Goal: Information Seeking & Learning: Learn about a topic

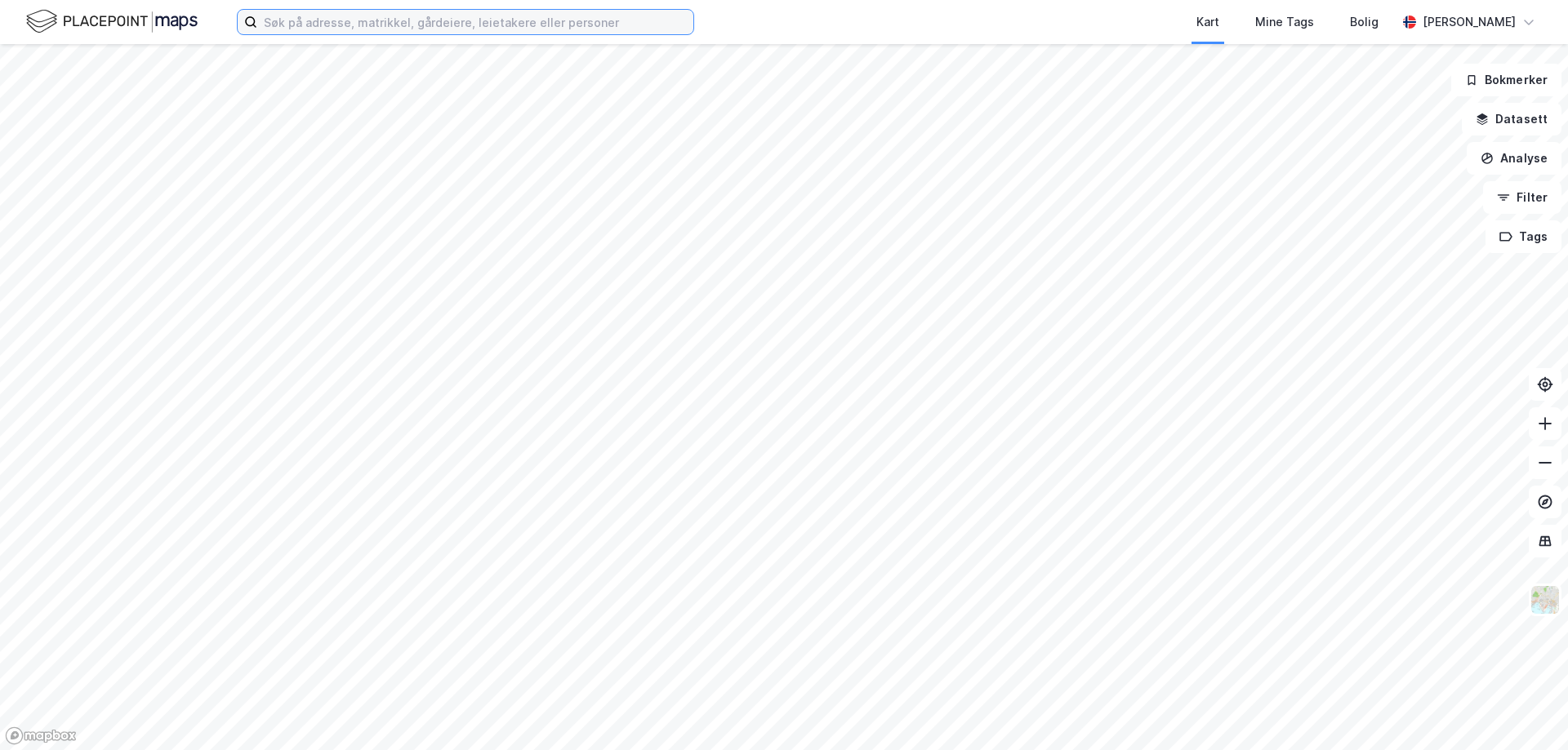
click at [286, 19] on input at bounding box center [475, 21] width 436 height 24
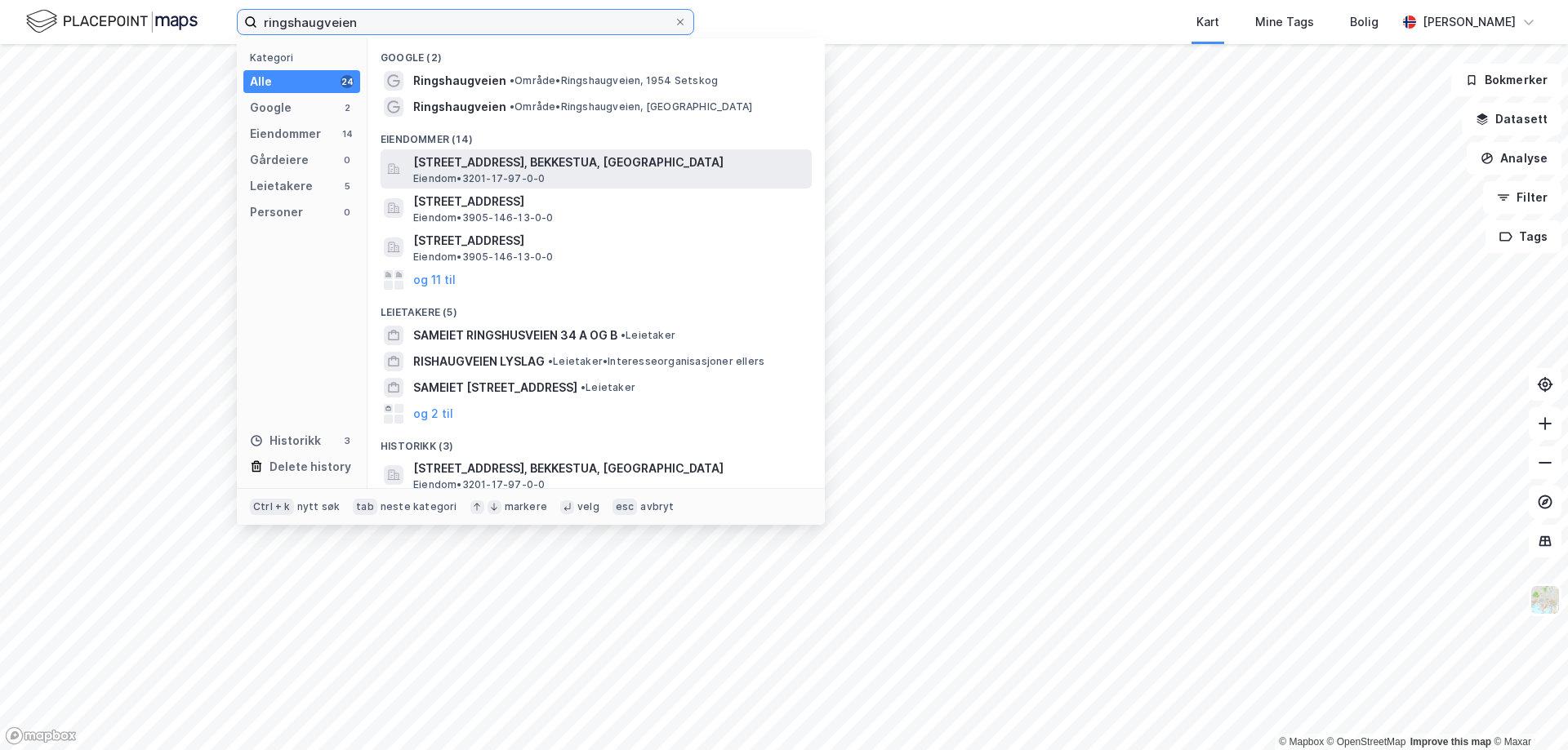
type input "ringshaugveien"
click at [559, 168] on span "[STREET_ADDRESS], BEKKESTUA, [GEOGRAPHIC_DATA]" at bounding box center [609, 163] width 392 height 19
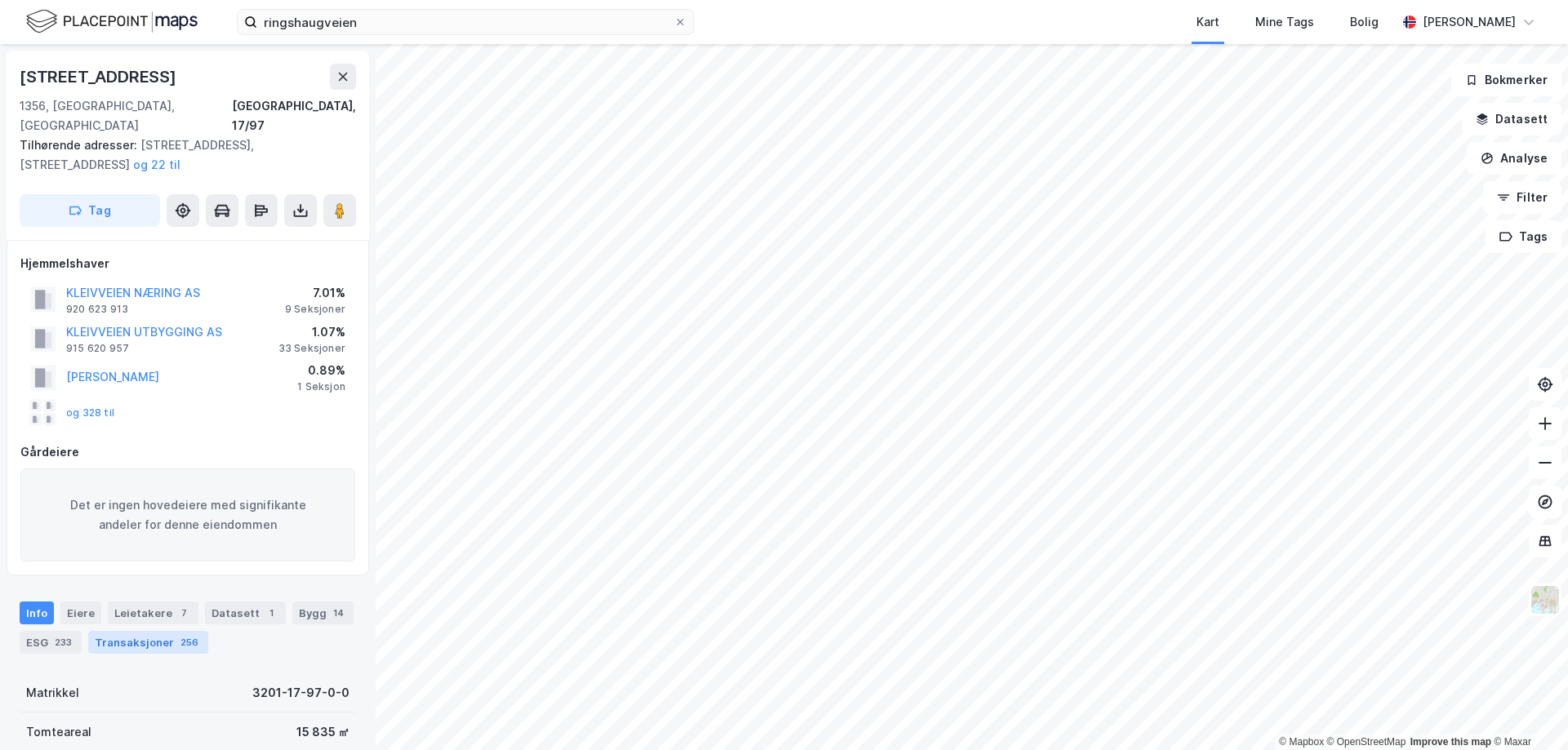
click at [149, 632] on div "Transaksjoner 256" at bounding box center [148, 643] width 120 height 23
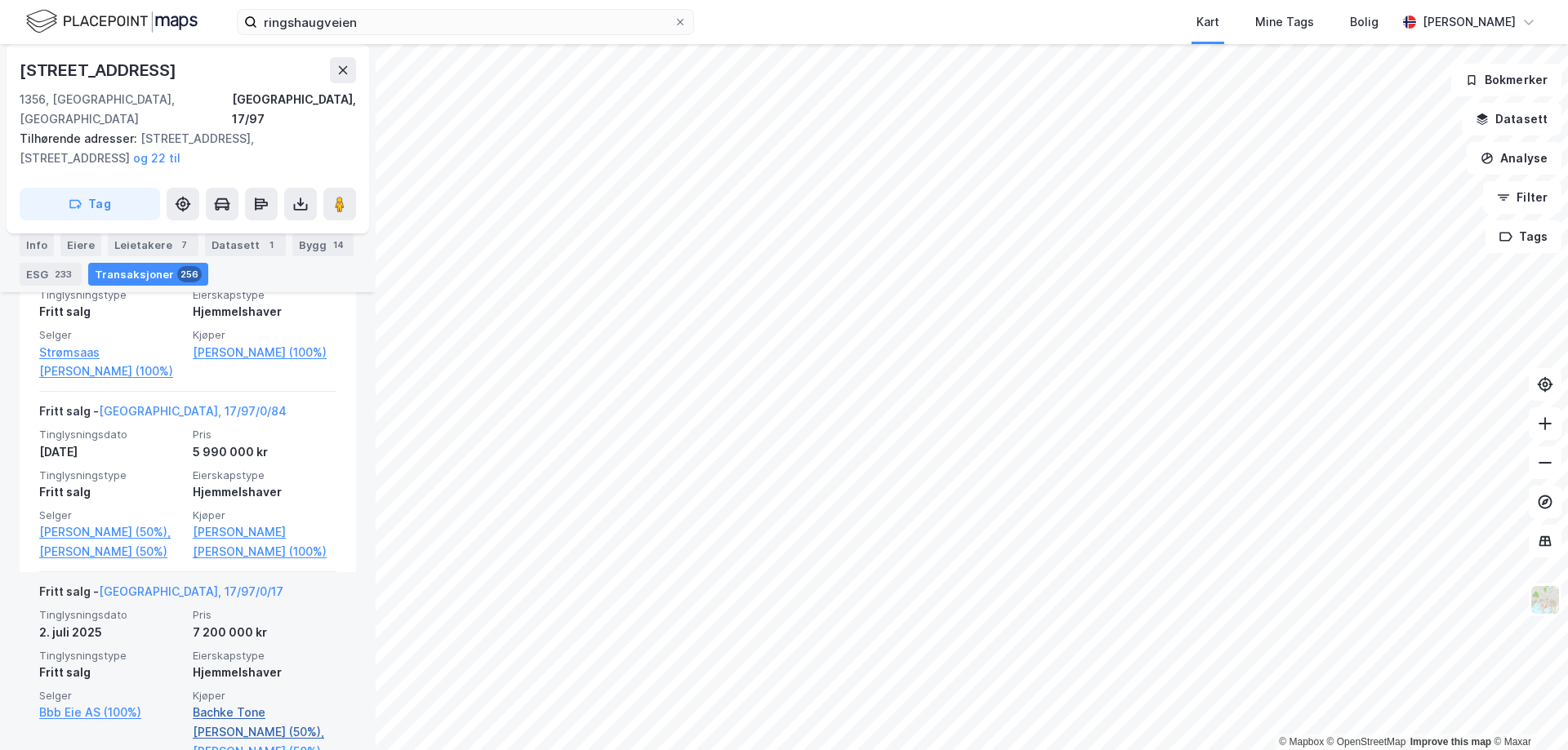
scroll to position [1108, 0]
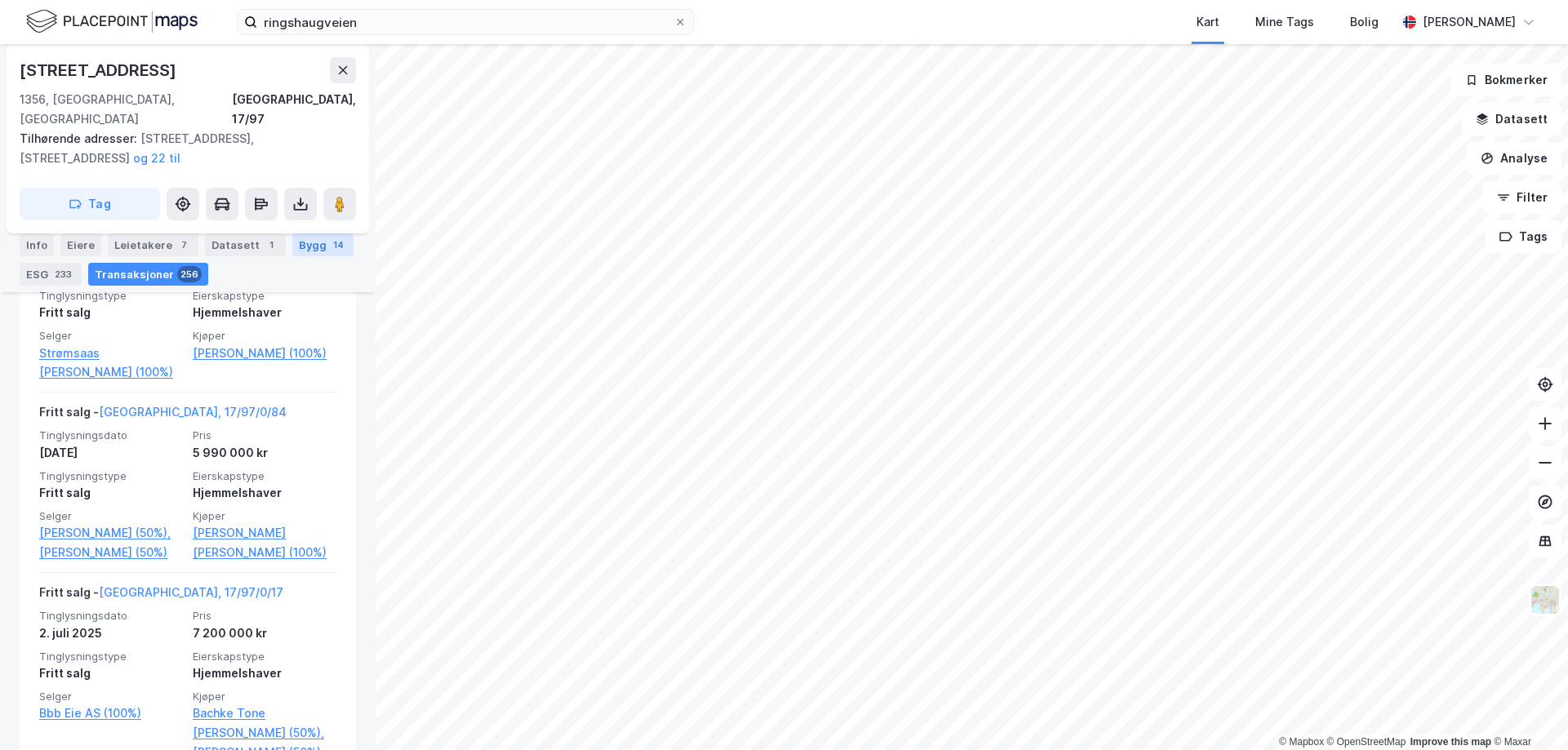
click at [309, 243] on div "Bygg 14" at bounding box center [324, 246] width 62 height 23
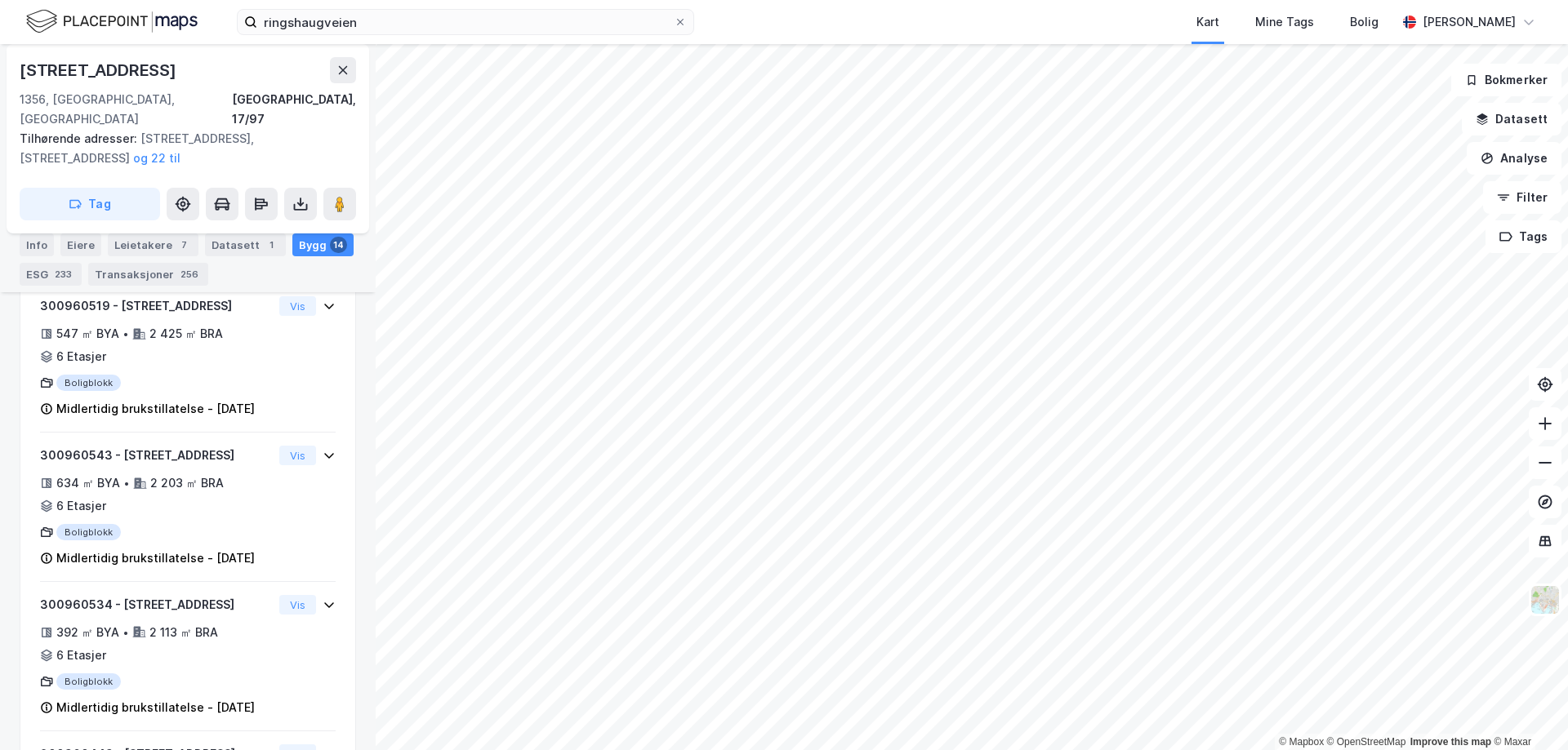
scroll to position [1108, 0]
click at [236, 246] on div "Datasett 1" at bounding box center [246, 246] width 81 height 23
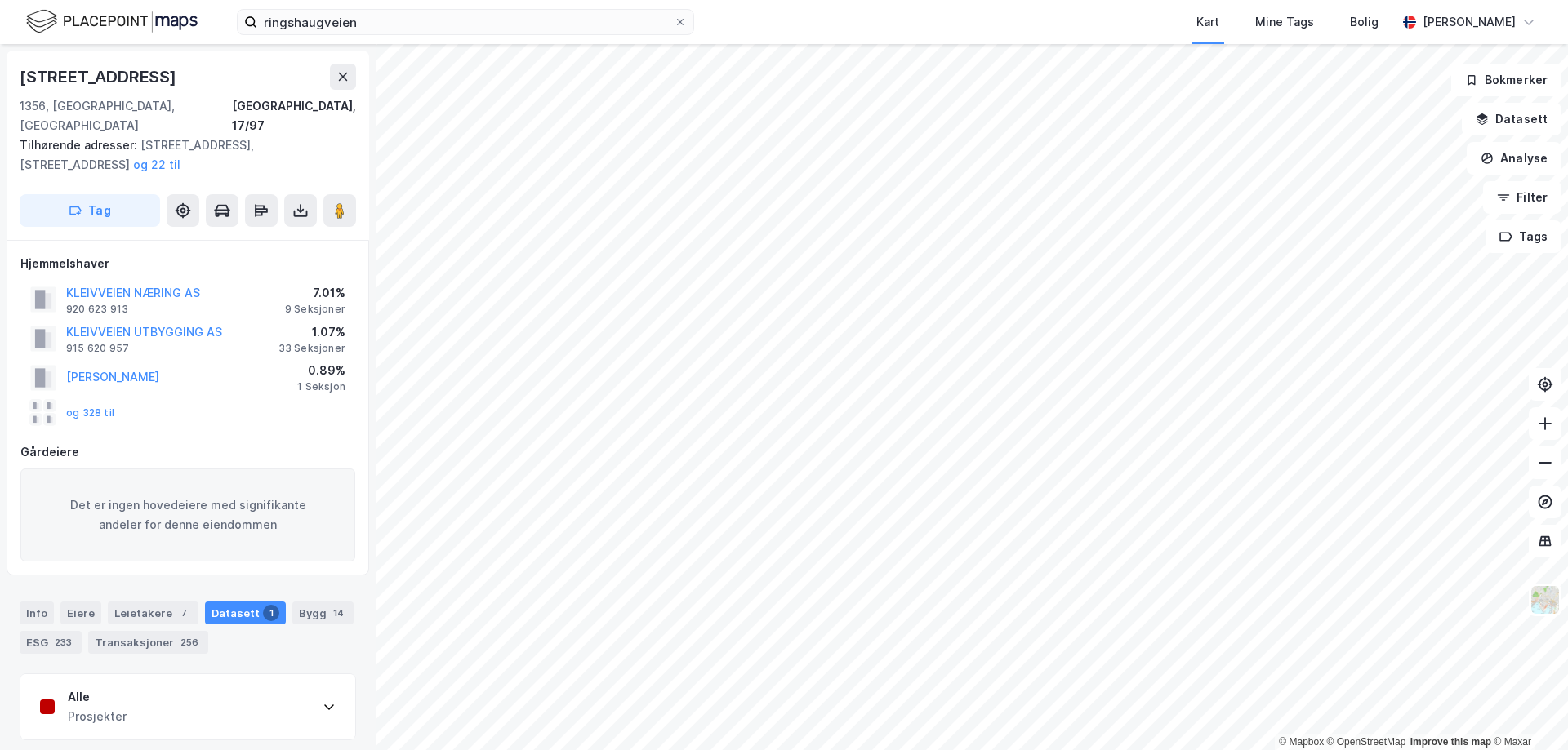
click at [323, 701] on icon at bounding box center [329, 708] width 13 height 13
click at [0, 0] on button "KLEIVVEIEN UTBYGGING AS" at bounding box center [0, 0] width 0 height 0
click at [154, 602] on div "Leietakere 7" at bounding box center [153, 613] width 91 height 23
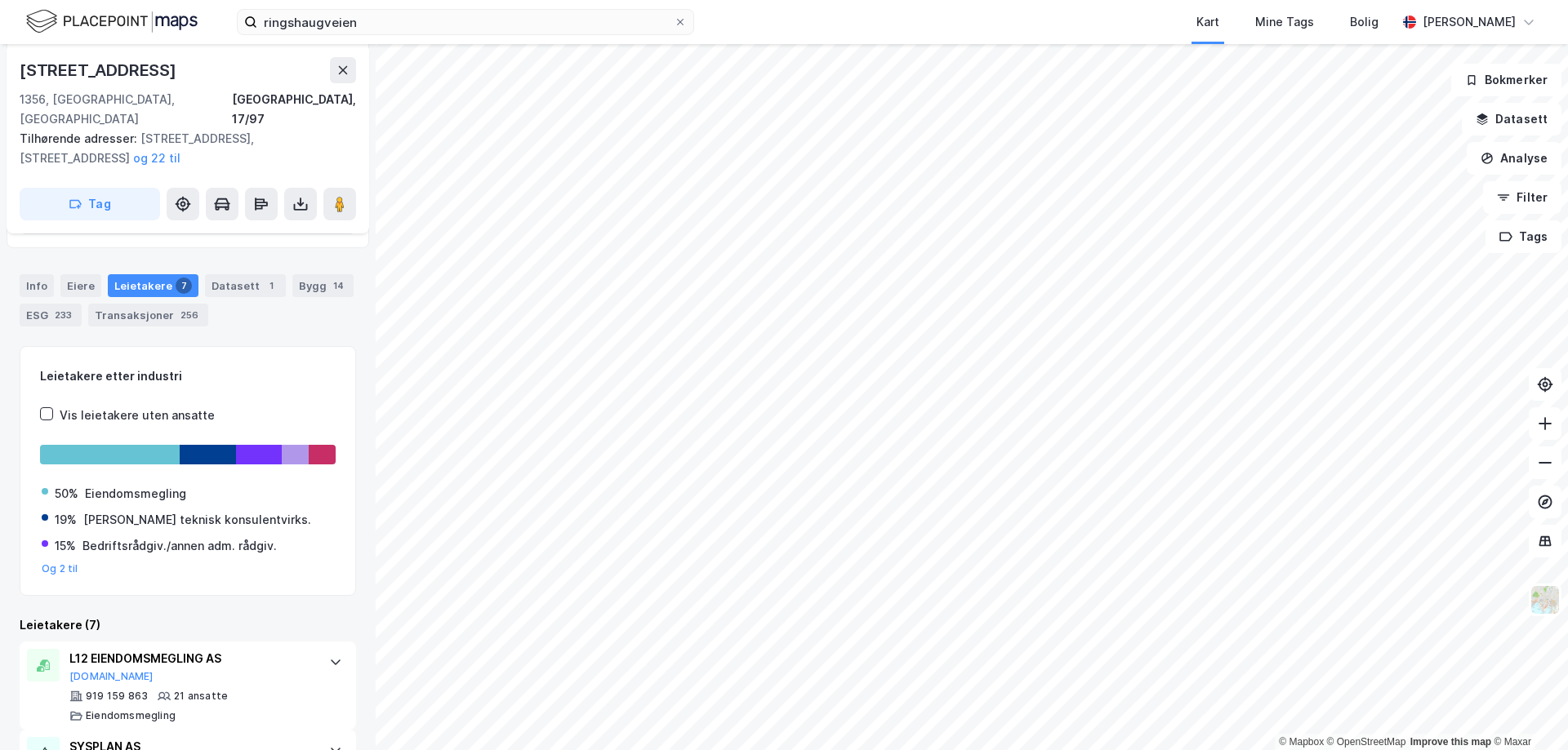
scroll to position [300, 0]
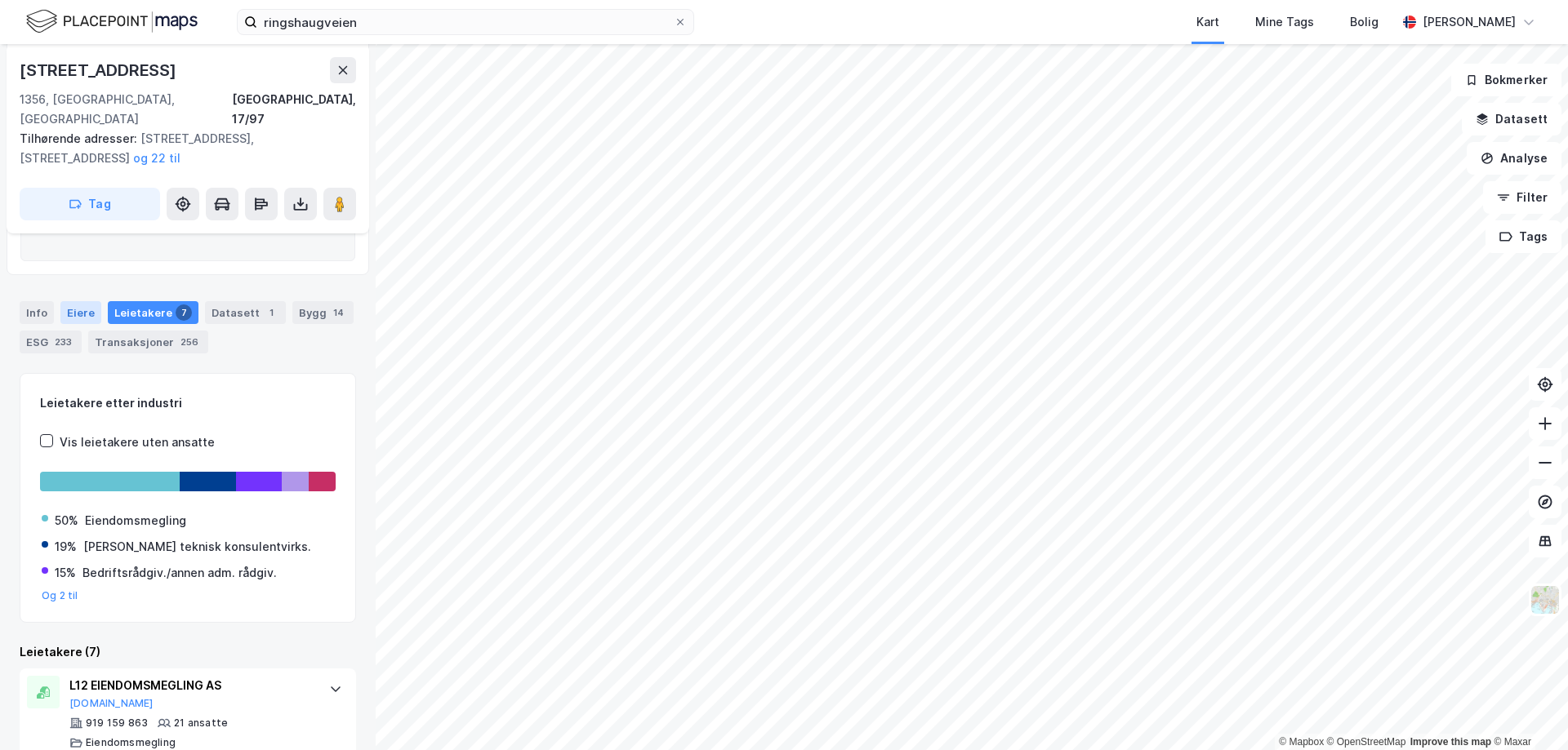
click at [75, 301] on div "Eiere" at bounding box center [81, 313] width 40 height 23
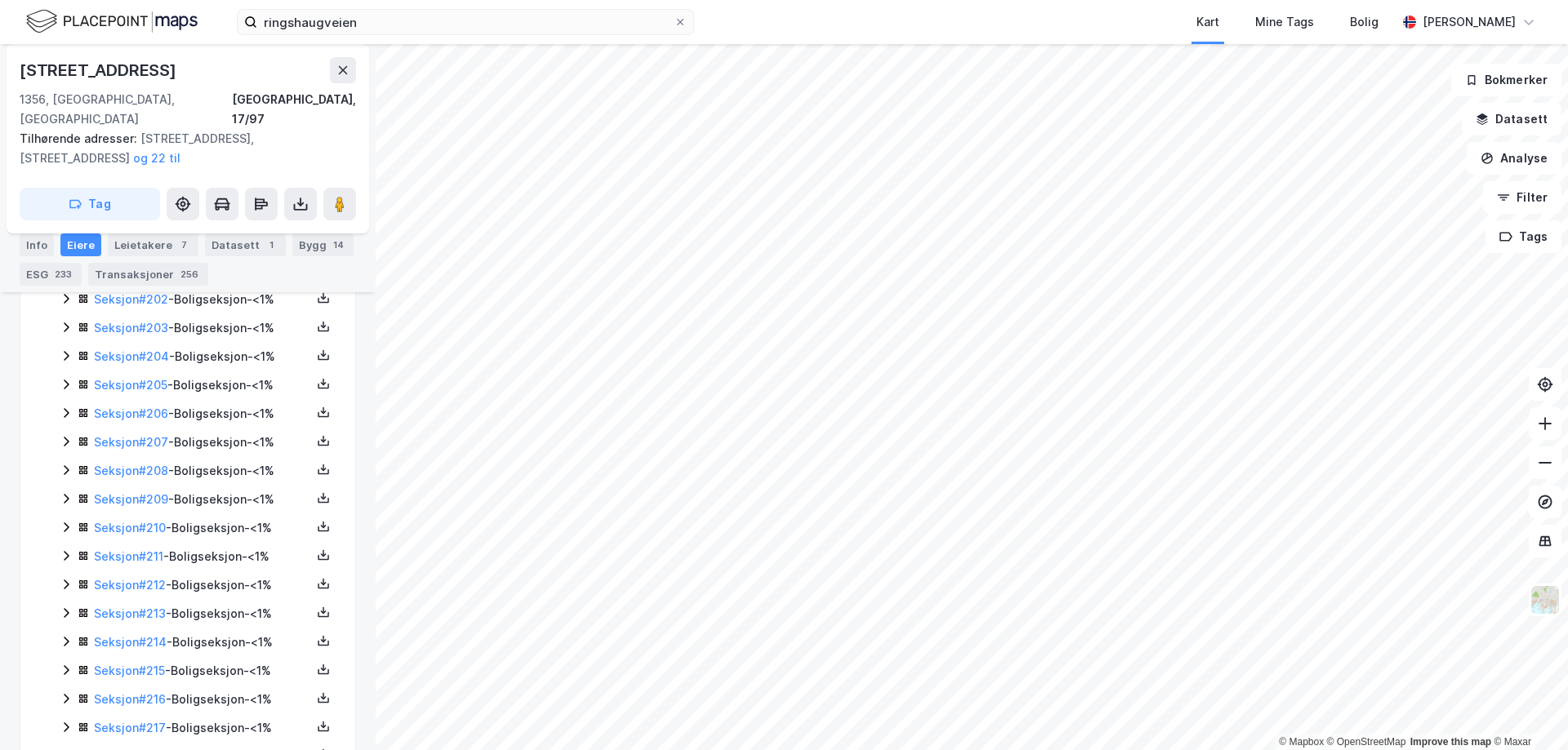
scroll to position [6179, 0]
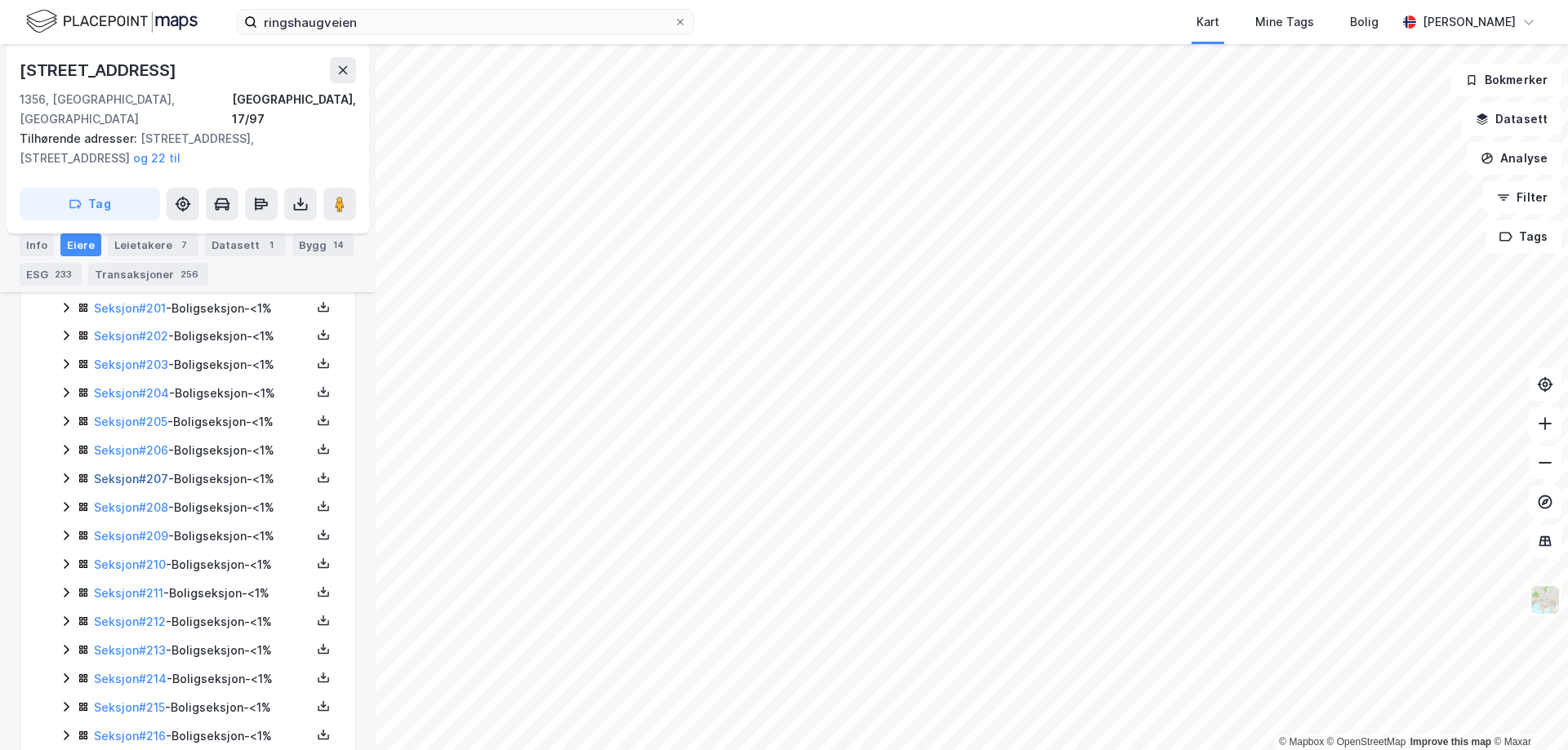
click at [127, 472] on link "Seksjon # 207" at bounding box center [131, 478] width 74 height 13
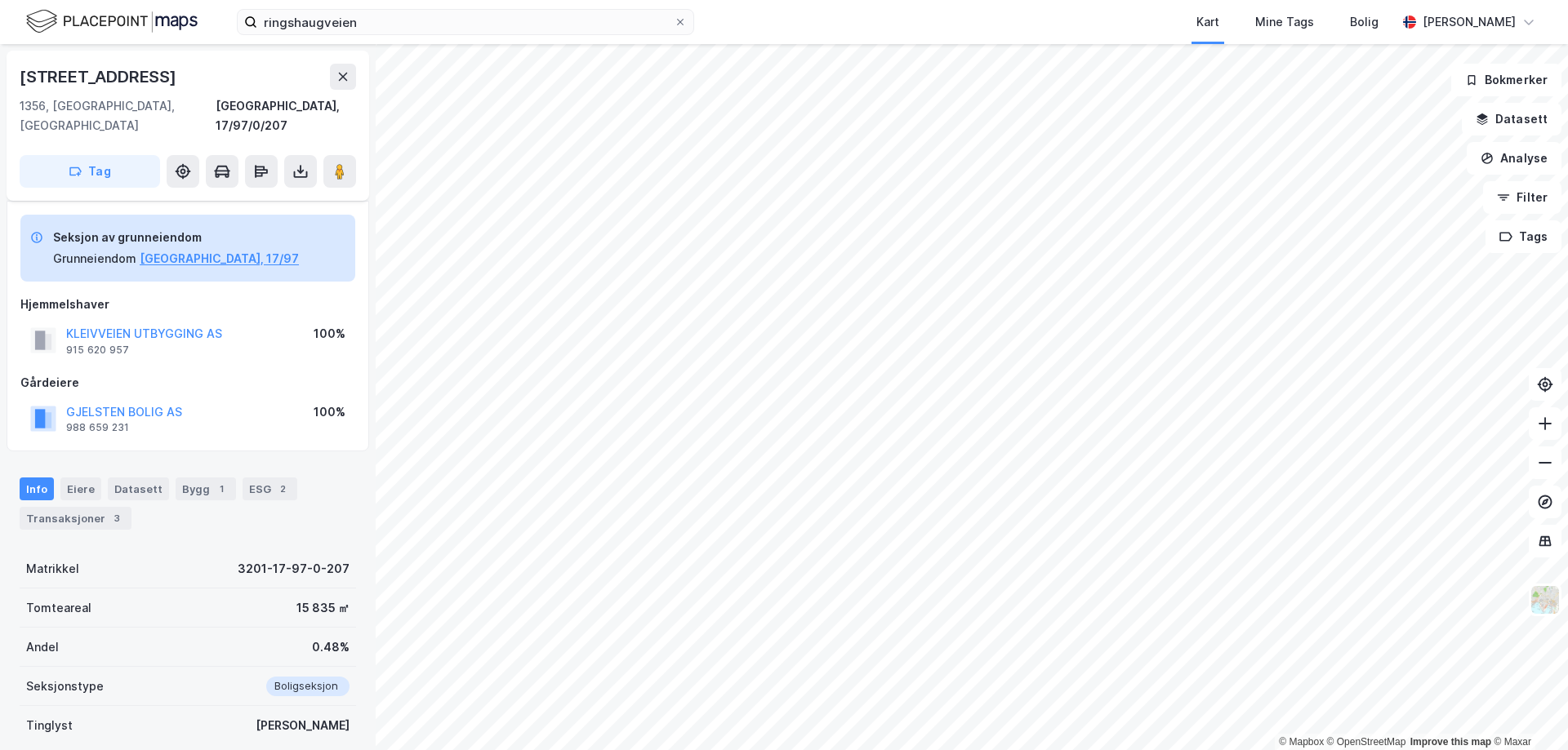
scroll to position [153, 0]
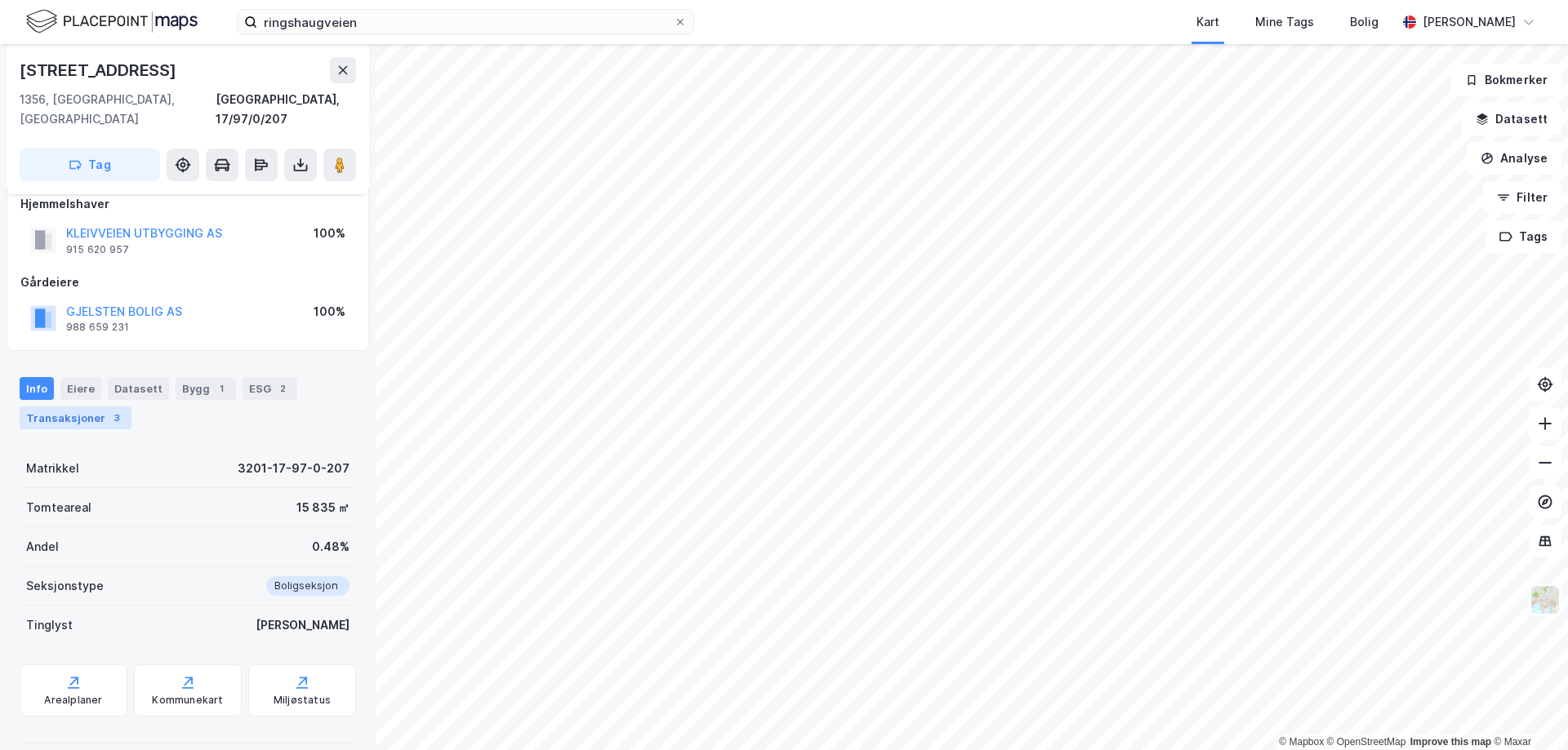
click at [75, 406] on div "Transaksjoner 3" at bounding box center [75, 418] width 112 height 23
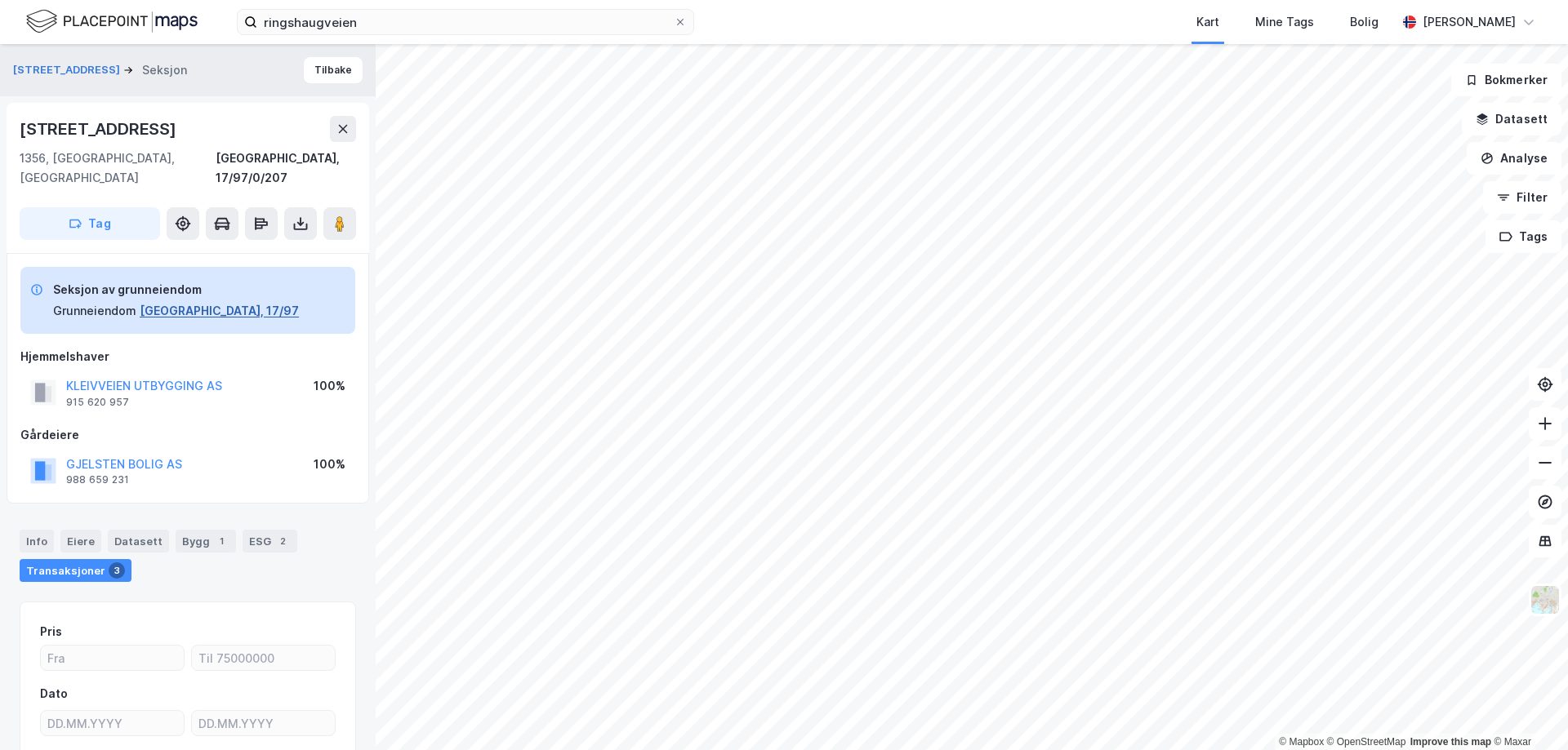
click at [165, 301] on button "[GEOGRAPHIC_DATA], 17/97" at bounding box center [219, 311] width 159 height 19
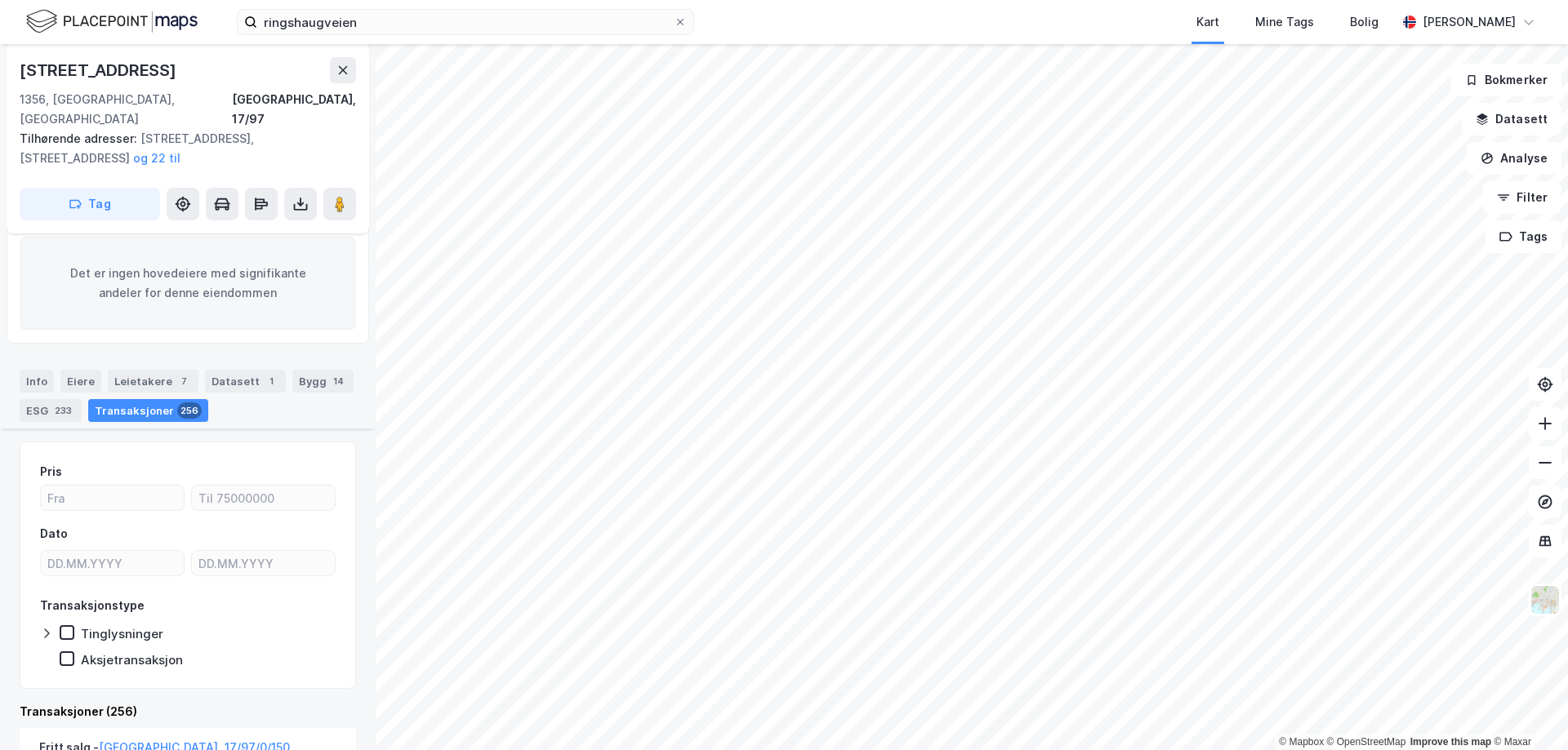
scroll to position [210, 0]
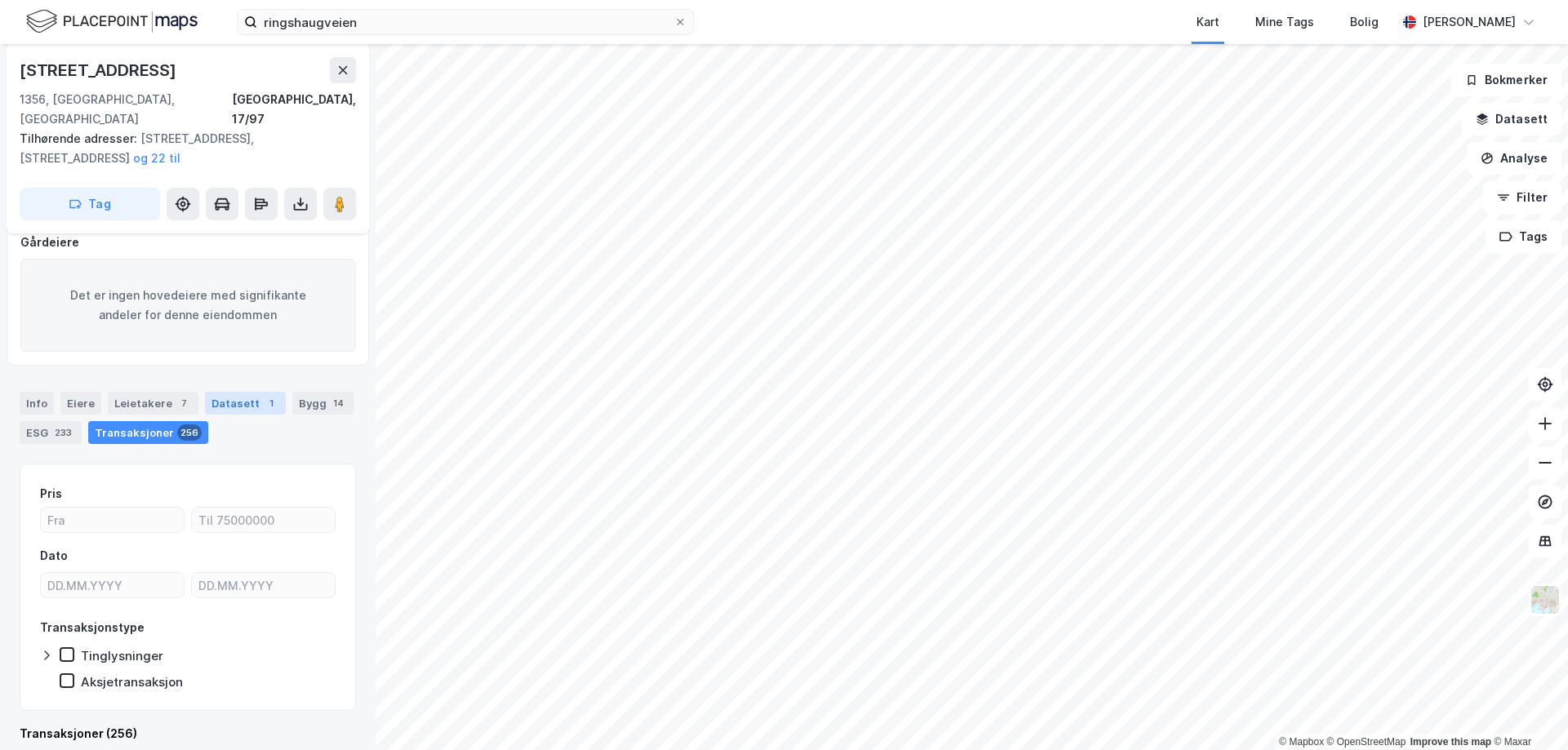
click at [232, 392] on div "Datasett 1" at bounding box center [246, 403] width 81 height 23
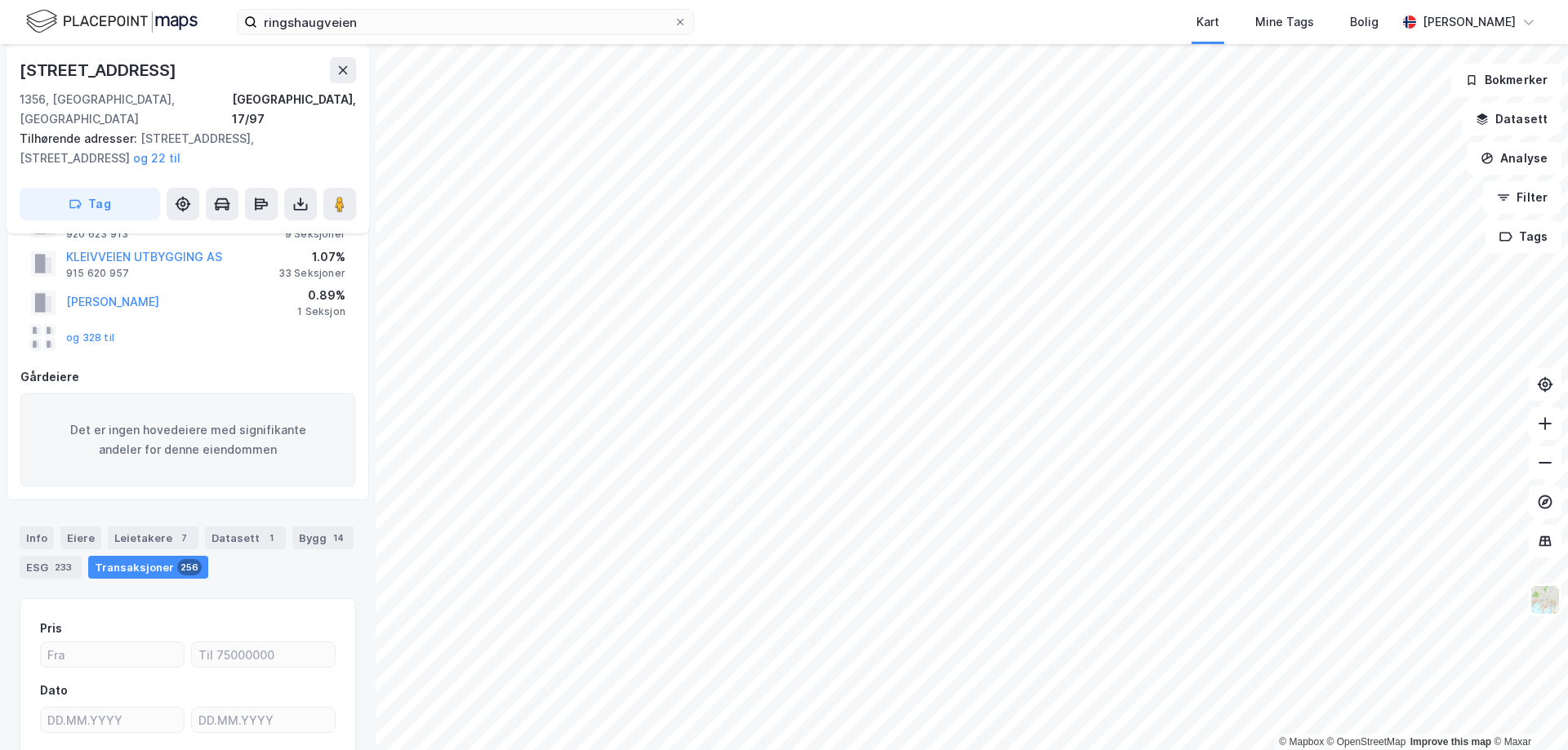
scroll to position [210, 0]
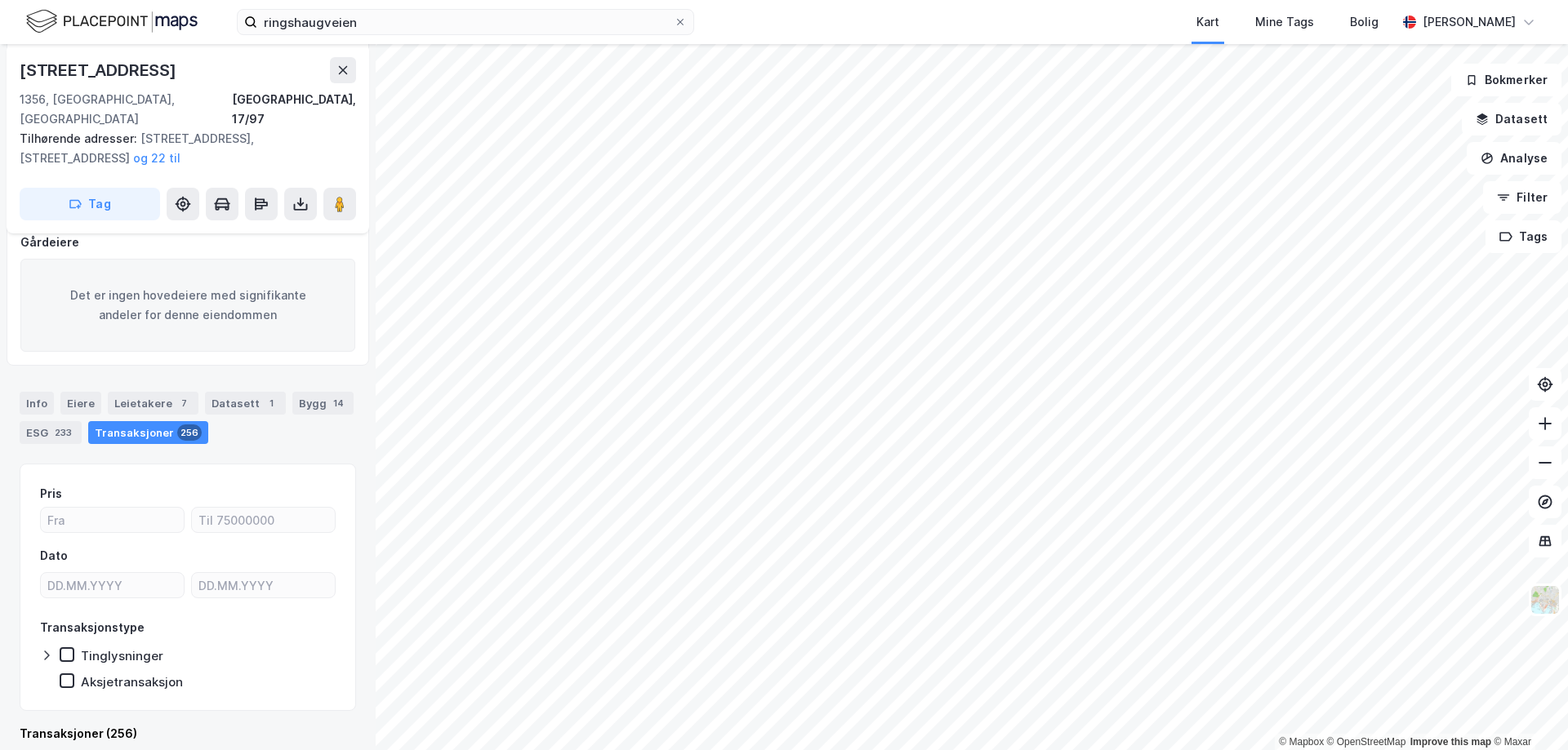
click at [135, 422] on div "Transaksjoner 256" at bounding box center [148, 433] width 120 height 23
click at [30, 392] on div "Info" at bounding box center [37, 403] width 35 height 23
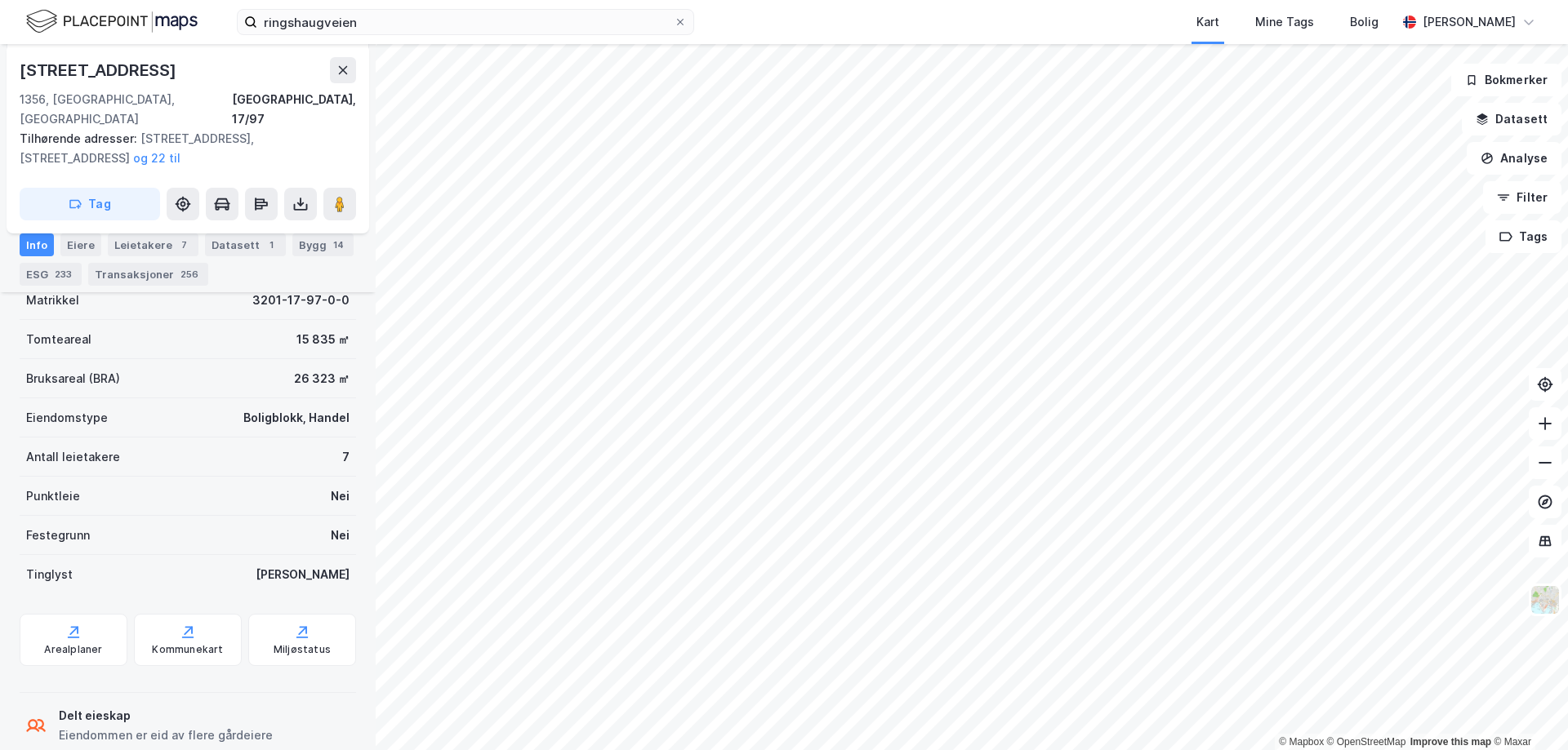
scroll to position [311, 0]
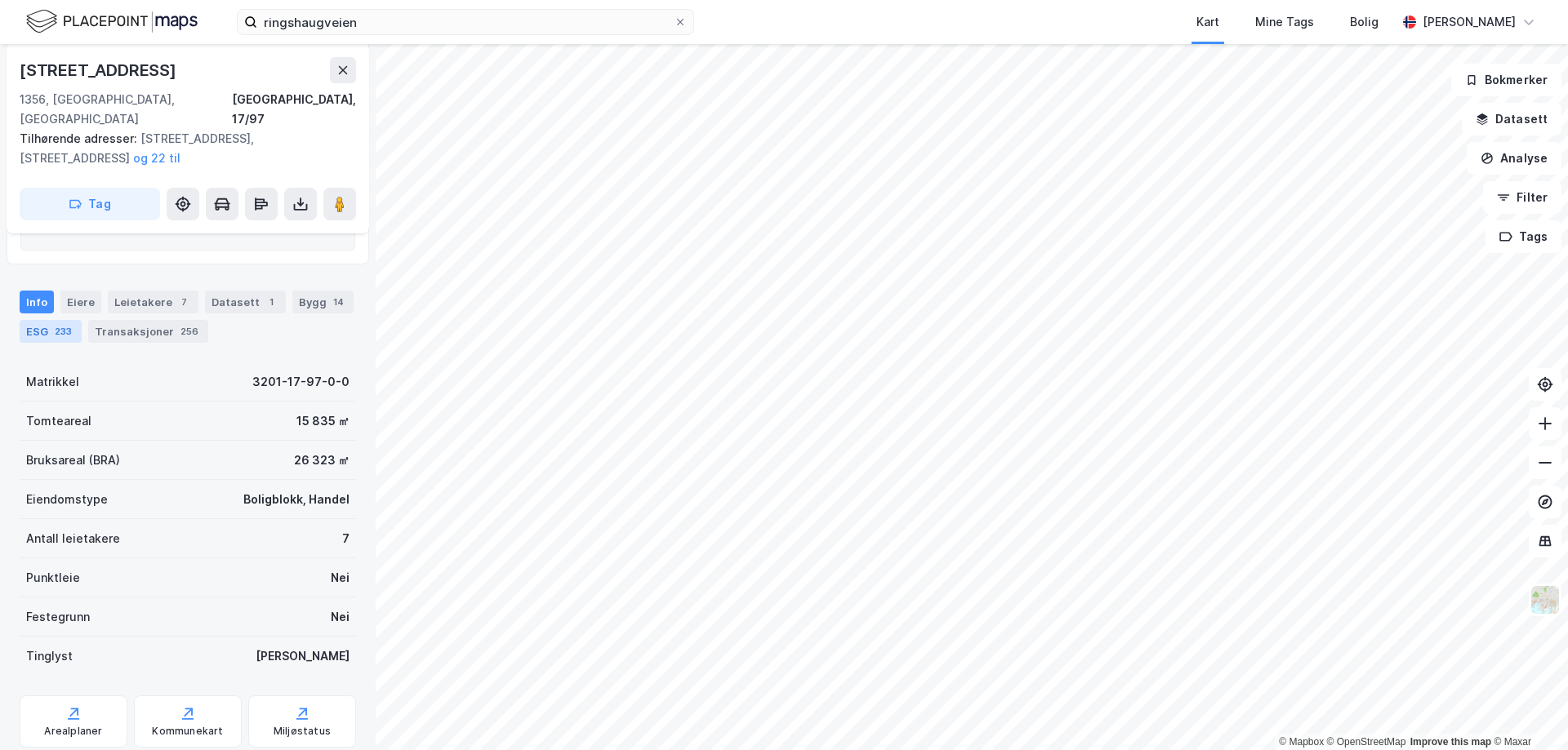
click at [63, 323] on div "233" at bounding box center [63, 331] width 24 height 16
